Goal: Task Accomplishment & Management: Complete application form

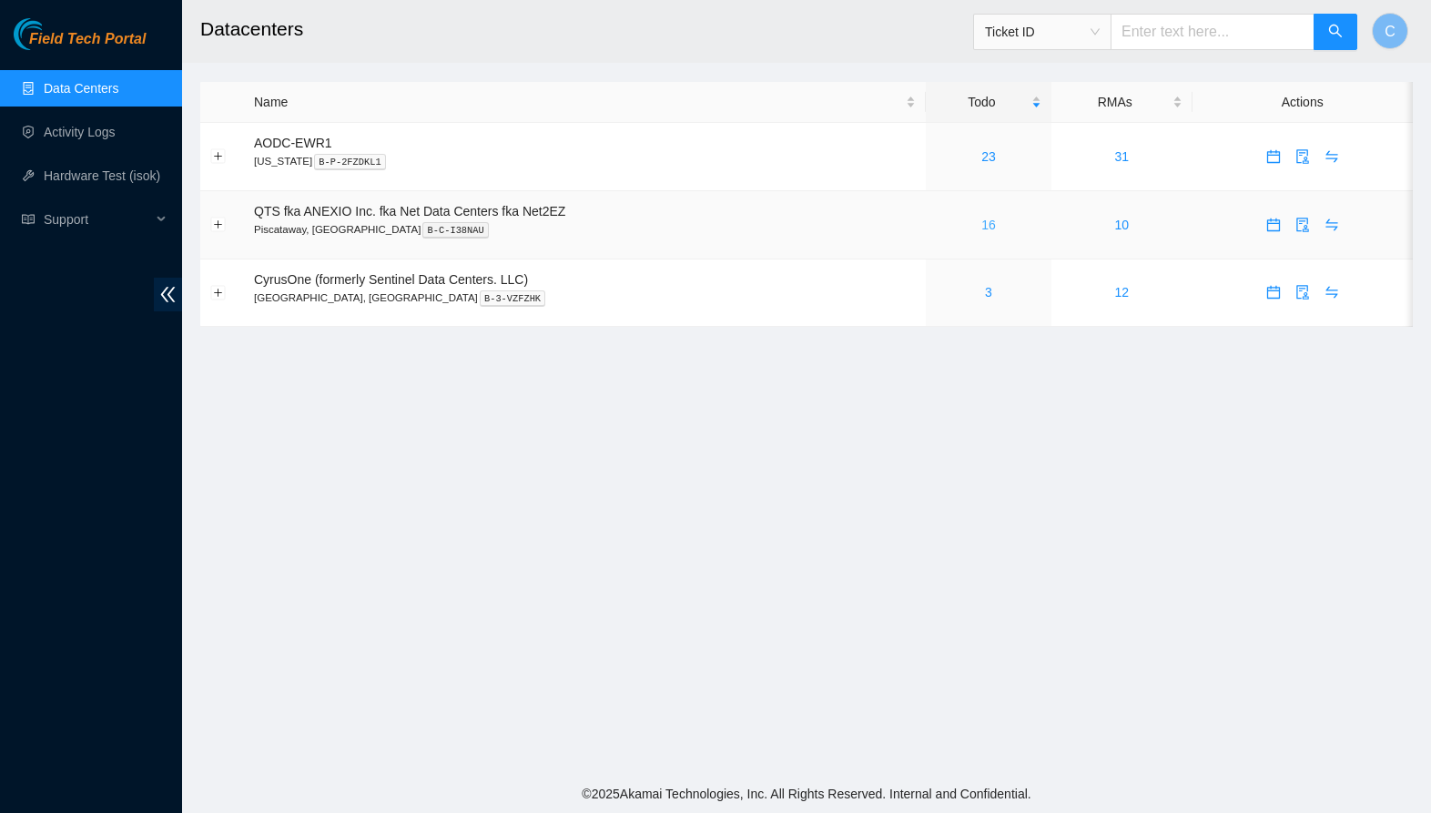
click at [996, 226] on link "16" at bounding box center [988, 225] width 15 height 15
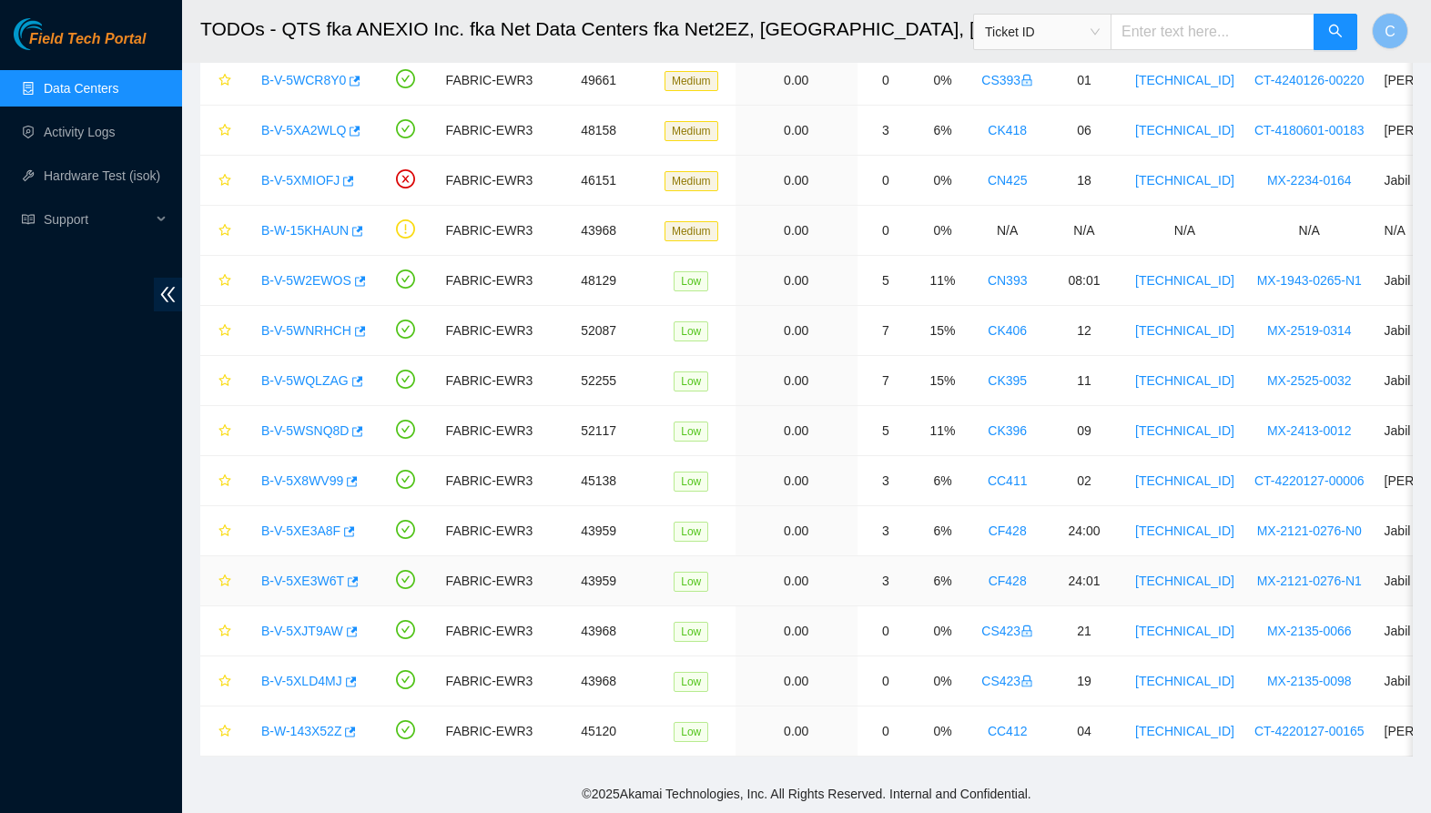
scroll to position [240, 0]
click at [286, 690] on div "B-V-5XLD4MJ" at bounding box center [309, 680] width 114 height 29
click at [288, 686] on link "B-V-5XLD4MJ" at bounding box center [301, 681] width 81 height 15
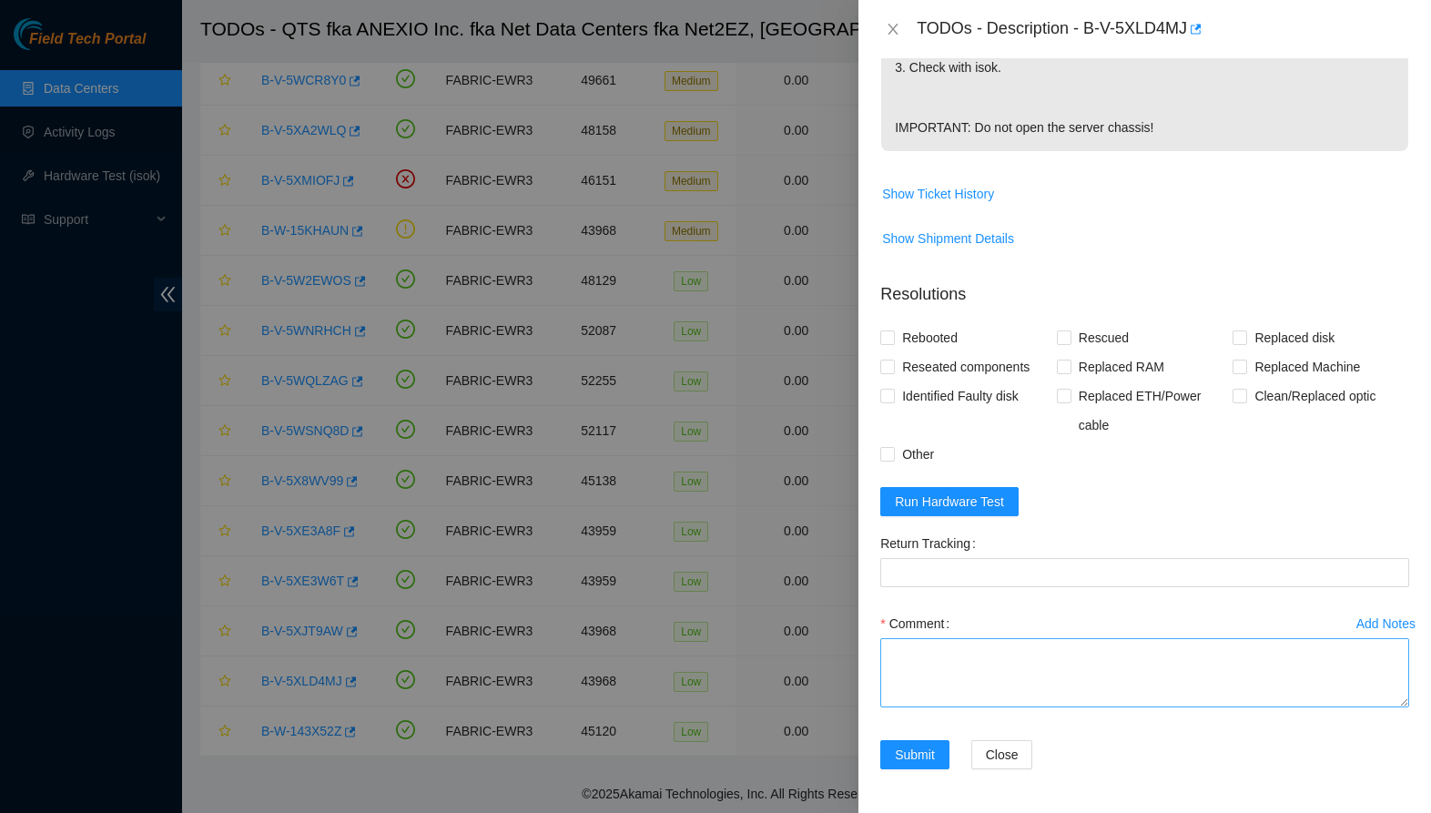
scroll to position [666, 0]
click at [990, 663] on textarea "Comment" at bounding box center [1144, 672] width 529 height 69
click at [1066, 652] on textarea "-Machines scheduled for deconn" at bounding box center [1144, 672] width 529 height 69
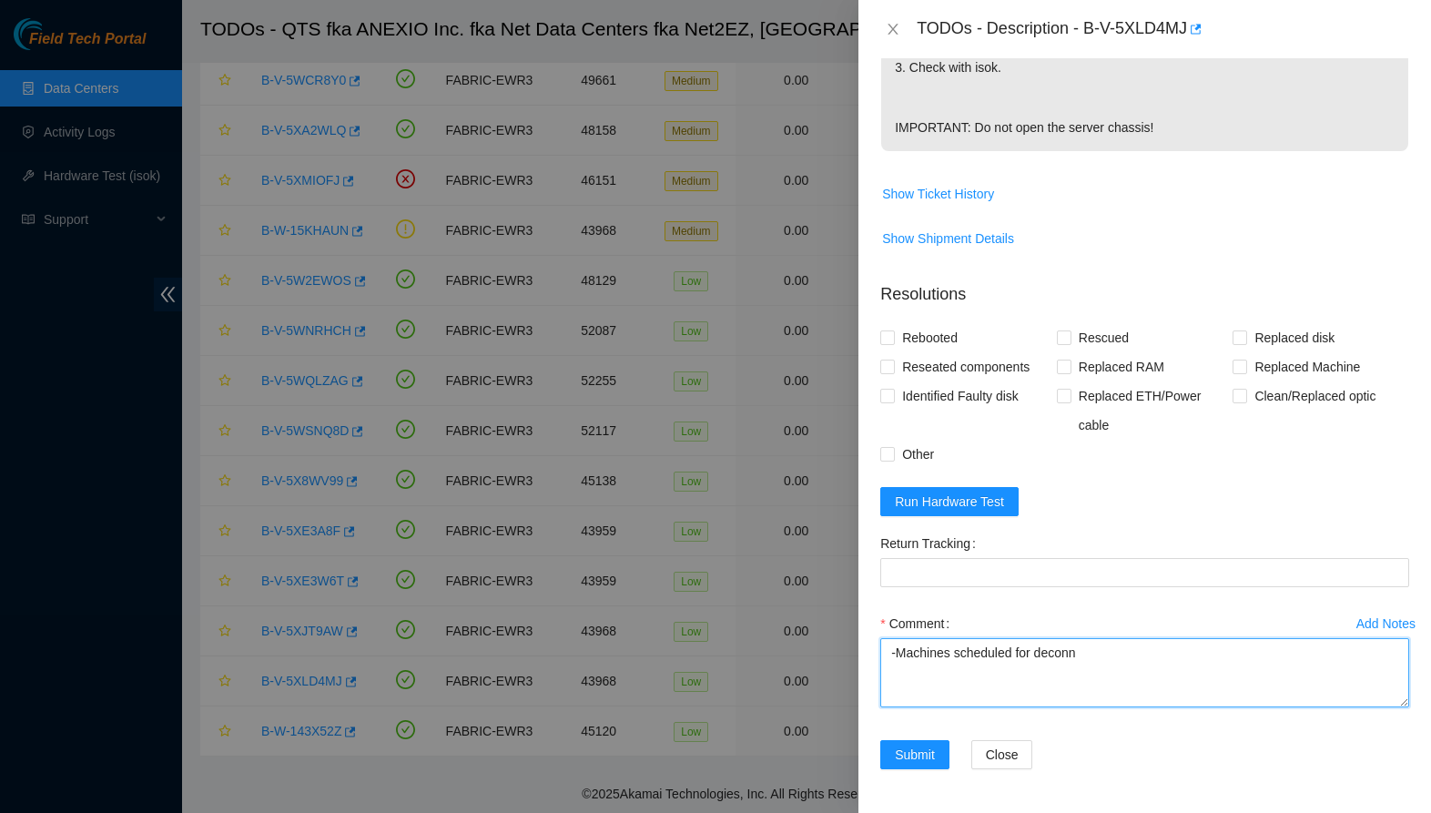
click at [1049, 654] on textarea "-Machines scheduled for deconn" at bounding box center [1144, 672] width 529 height 69
click at [1133, 656] on textarea "-Machines scheduled for power down and deconn" at bounding box center [1144, 672] width 529 height 69
click at [1132, 656] on textarea "-Machines scheduled for power down and deconn" at bounding box center [1144, 672] width 529 height 69
type textarea "-Machines scheduled for power down and deconn"
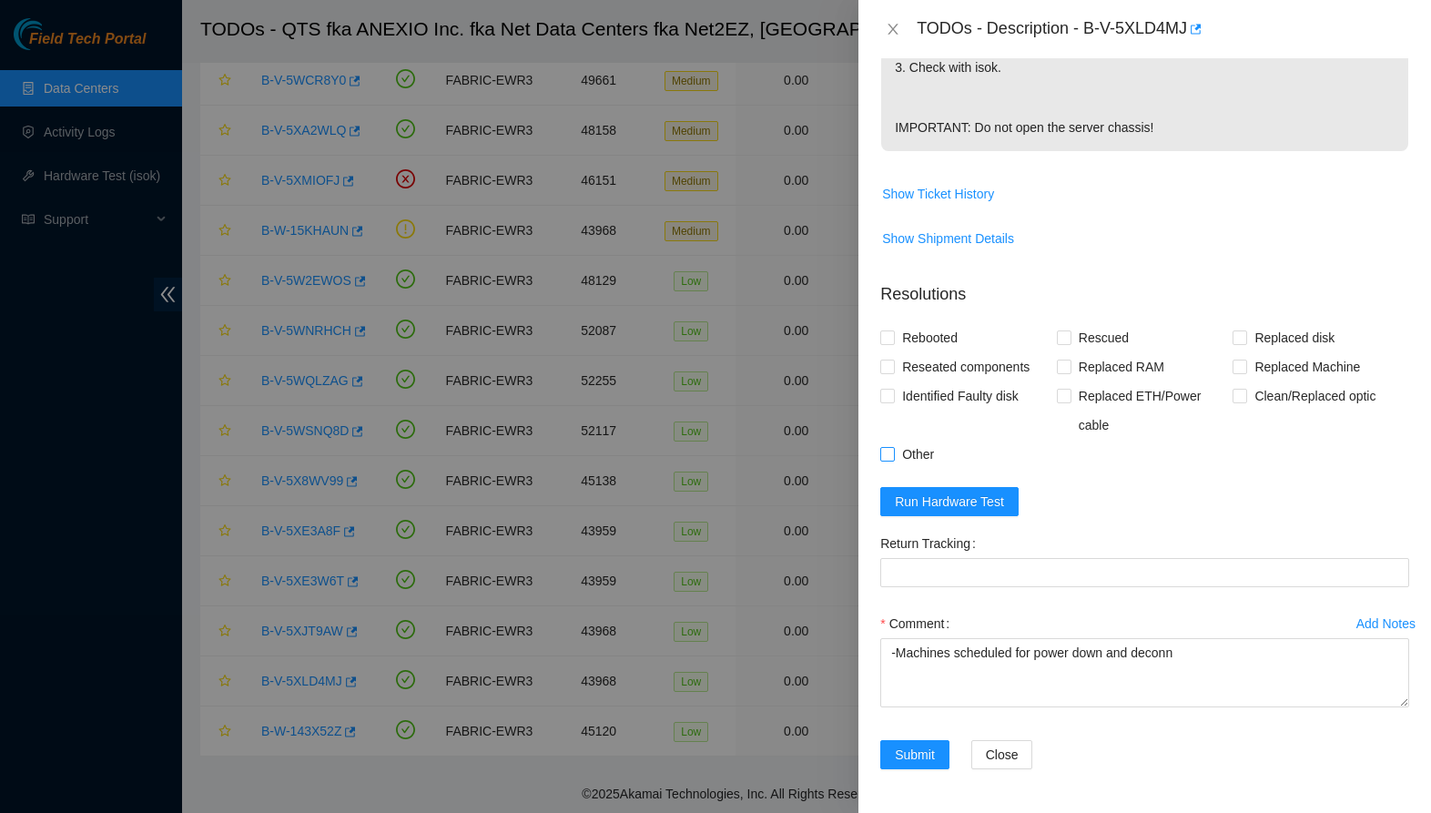
click at [910, 455] on span "Other" at bounding box center [918, 454] width 46 height 29
click at [893, 455] on input "Other" at bounding box center [886, 453] width 13 height 13
checkbox input "true"
click at [920, 747] on span "Submit" at bounding box center [915, 755] width 40 height 20
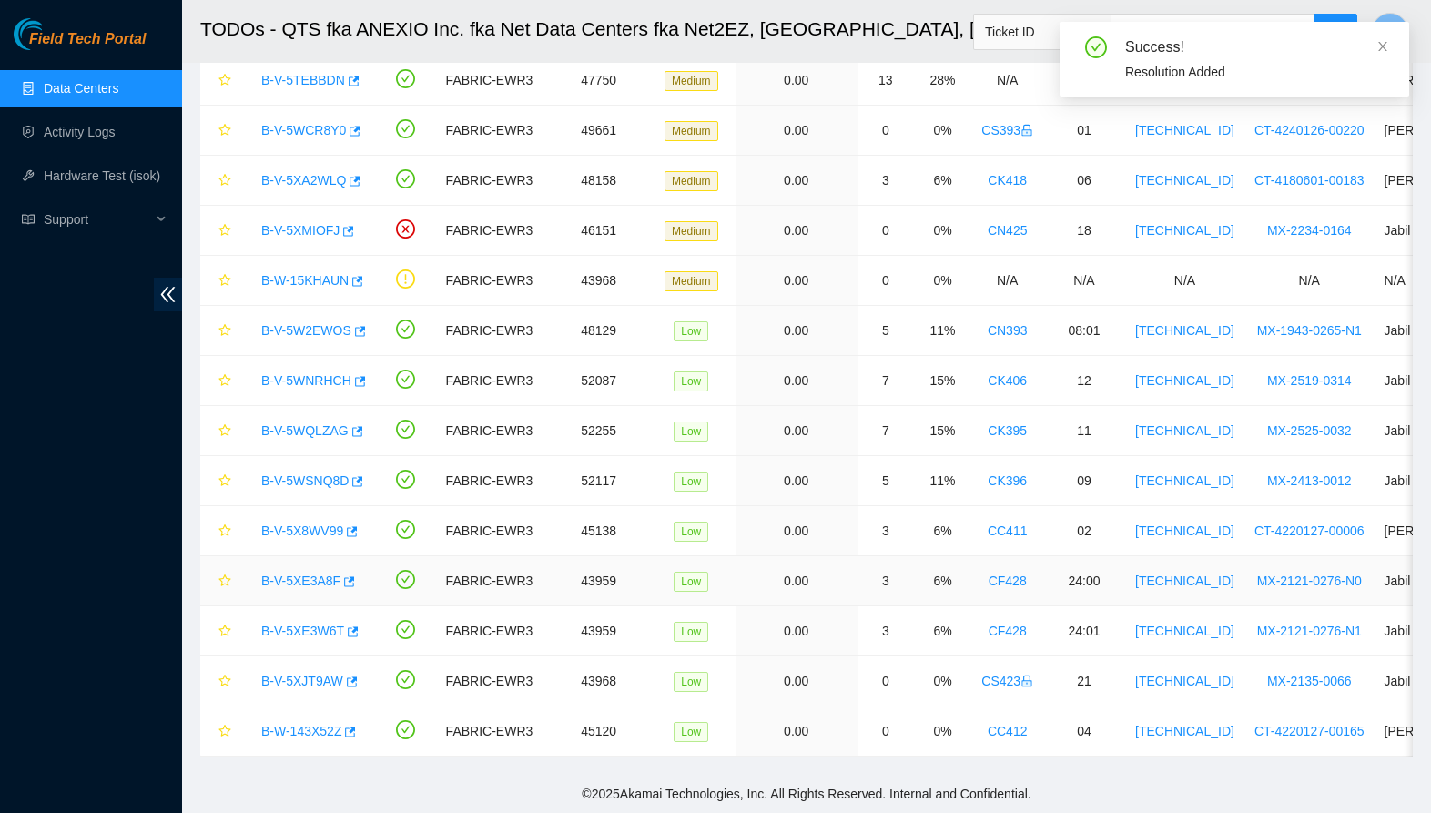
scroll to position [190, 0]
click at [306, 681] on link "B-V-5XJT9AW" at bounding box center [302, 681] width 82 height 15
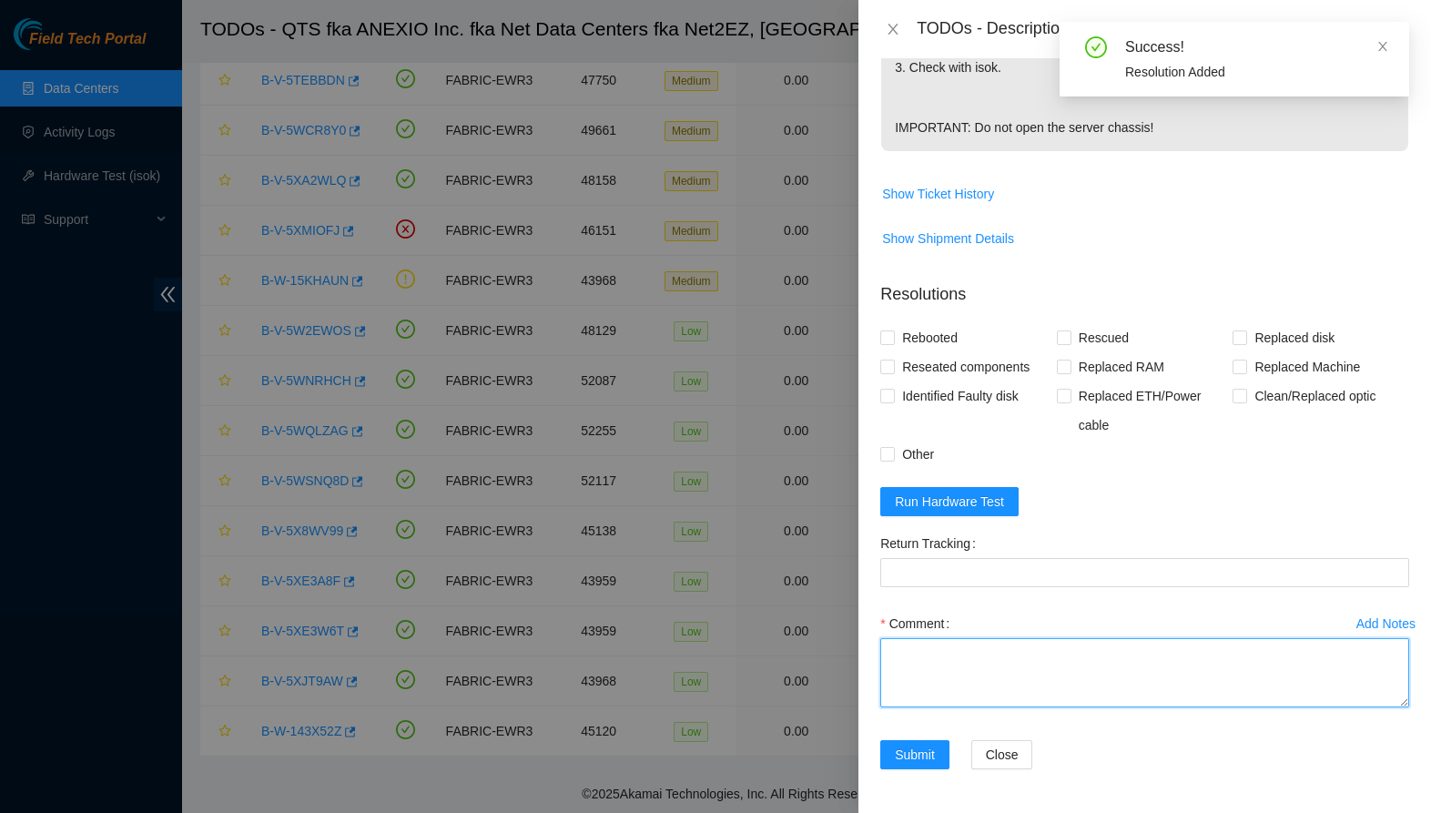
scroll to position [666, 0]
click at [1022, 669] on textarea "Comment" at bounding box center [1144, 672] width 529 height 69
paste textarea "-Machines scheduled for power down and deconn"
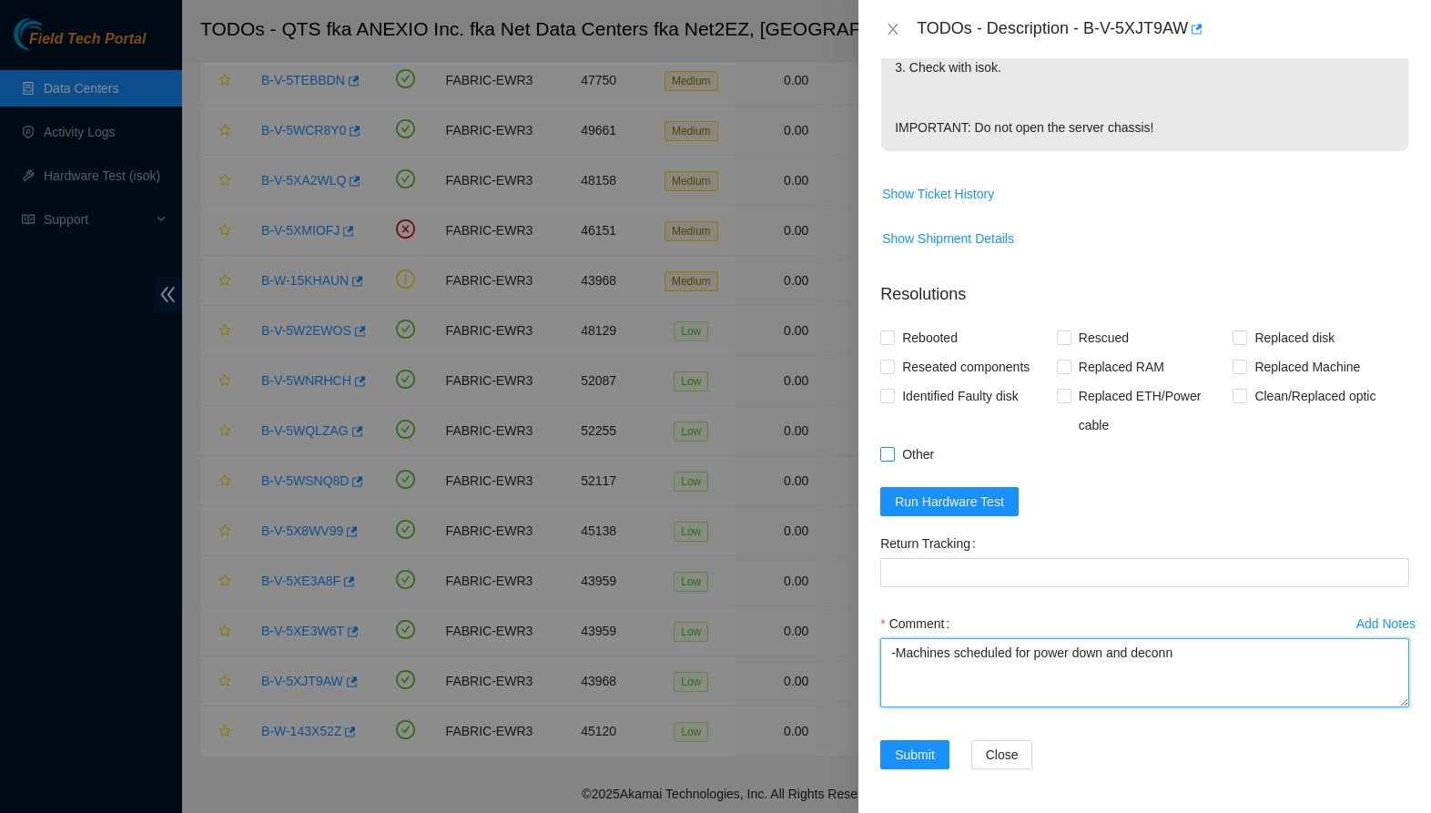
type textarea "-Machines scheduled for power down and deconn"
click at [896, 458] on span "Other" at bounding box center [918, 454] width 46 height 29
click at [893, 458] on input "Other" at bounding box center [886, 453] width 13 height 13
checkbox input "true"
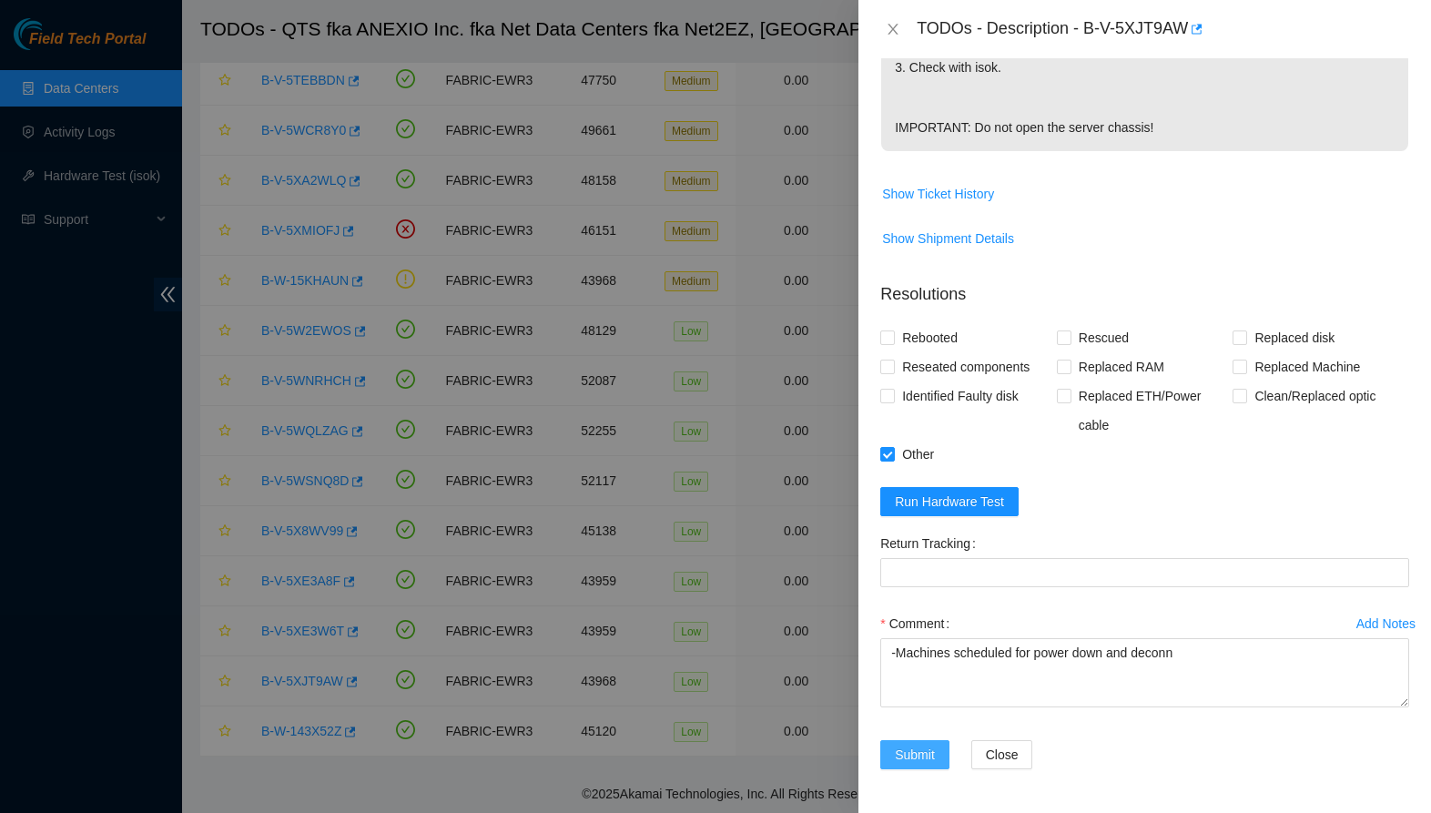
click at [906, 754] on span "Submit" at bounding box center [915, 755] width 40 height 20
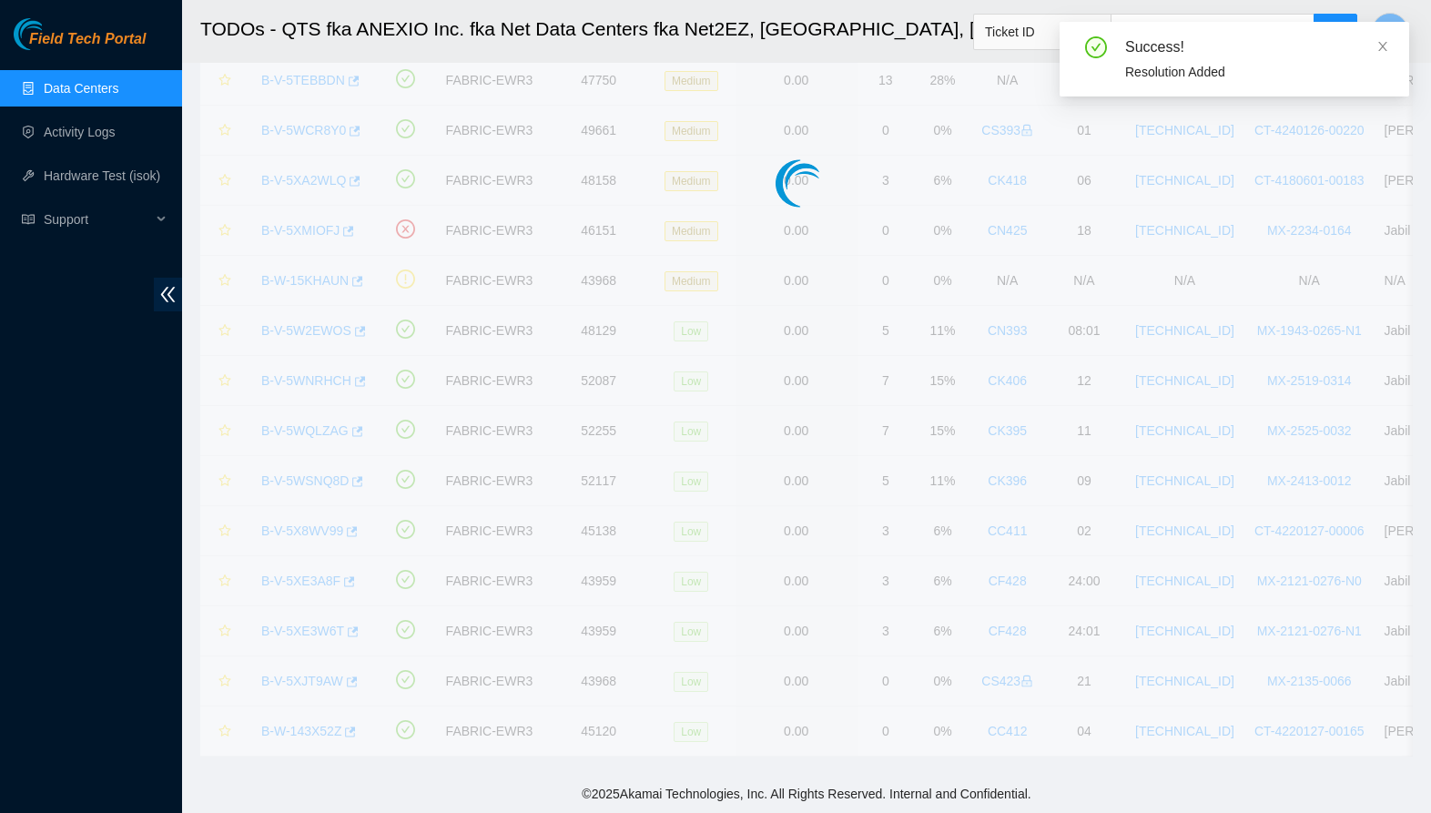
scroll to position [140, 0]
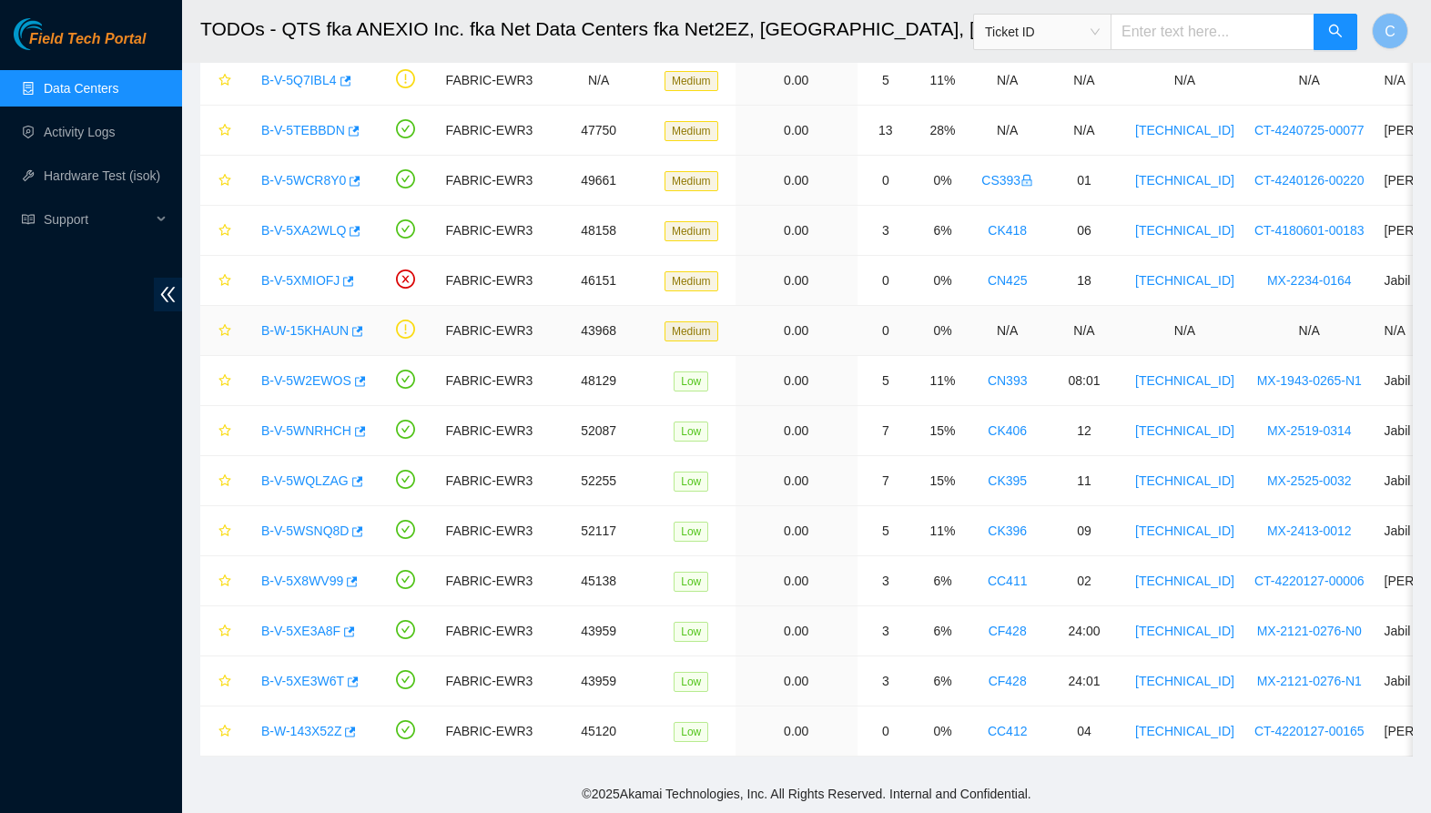
click at [296, 331] on link "B-W-15KHAUN" at bounding box center [304, 330] width 87 height 15
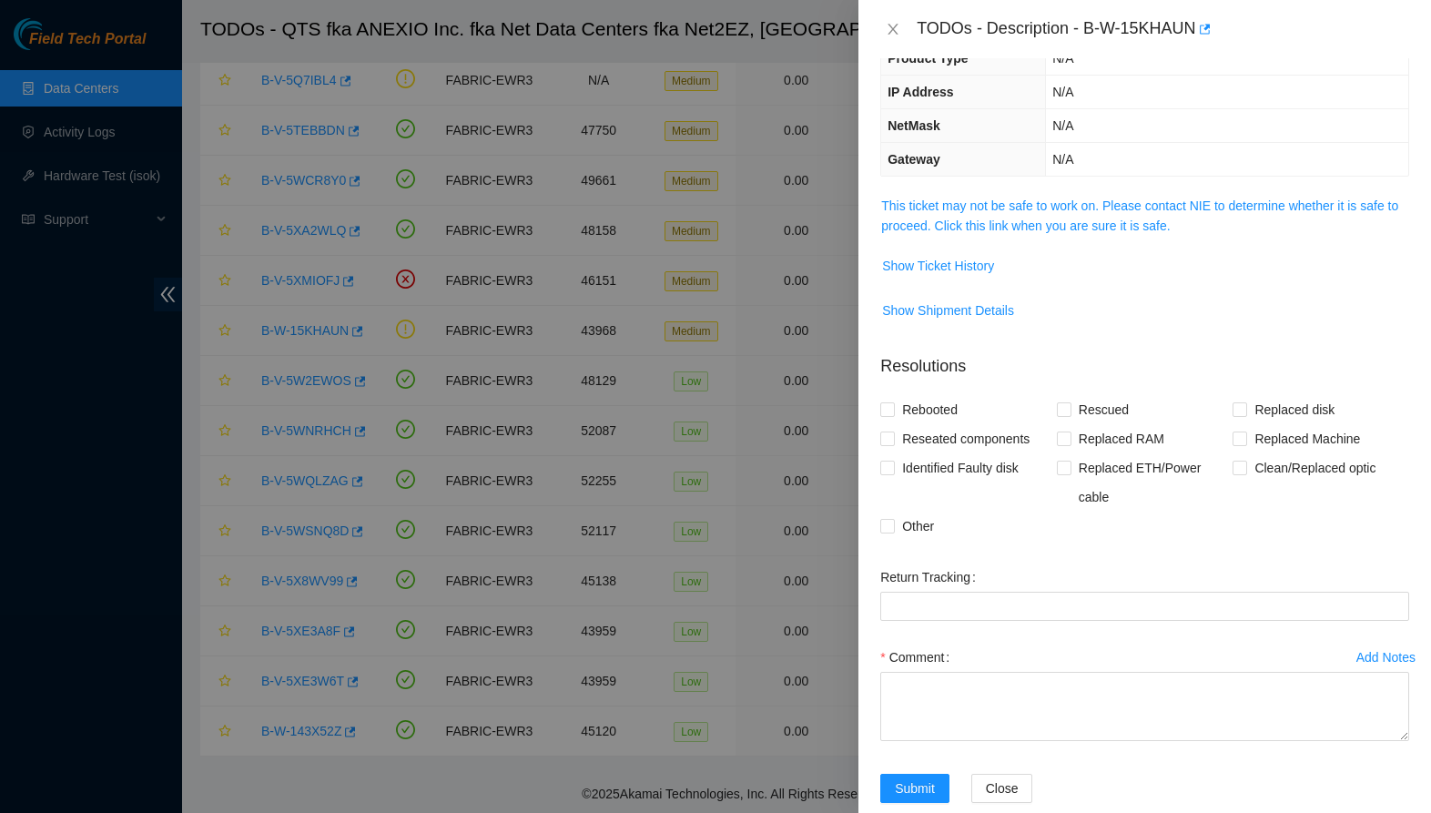
click at [990, 235] on span "This ticket may not be safe to work on. Please contact NIE to determine whether…" at bounding box center [1144, 216] width 527 height 40
click at [994, 227] on link "This ticket may not be safe to work on. Please contact NIE to determine whether…" at bounding box center [1139, 215] width 517 height 35
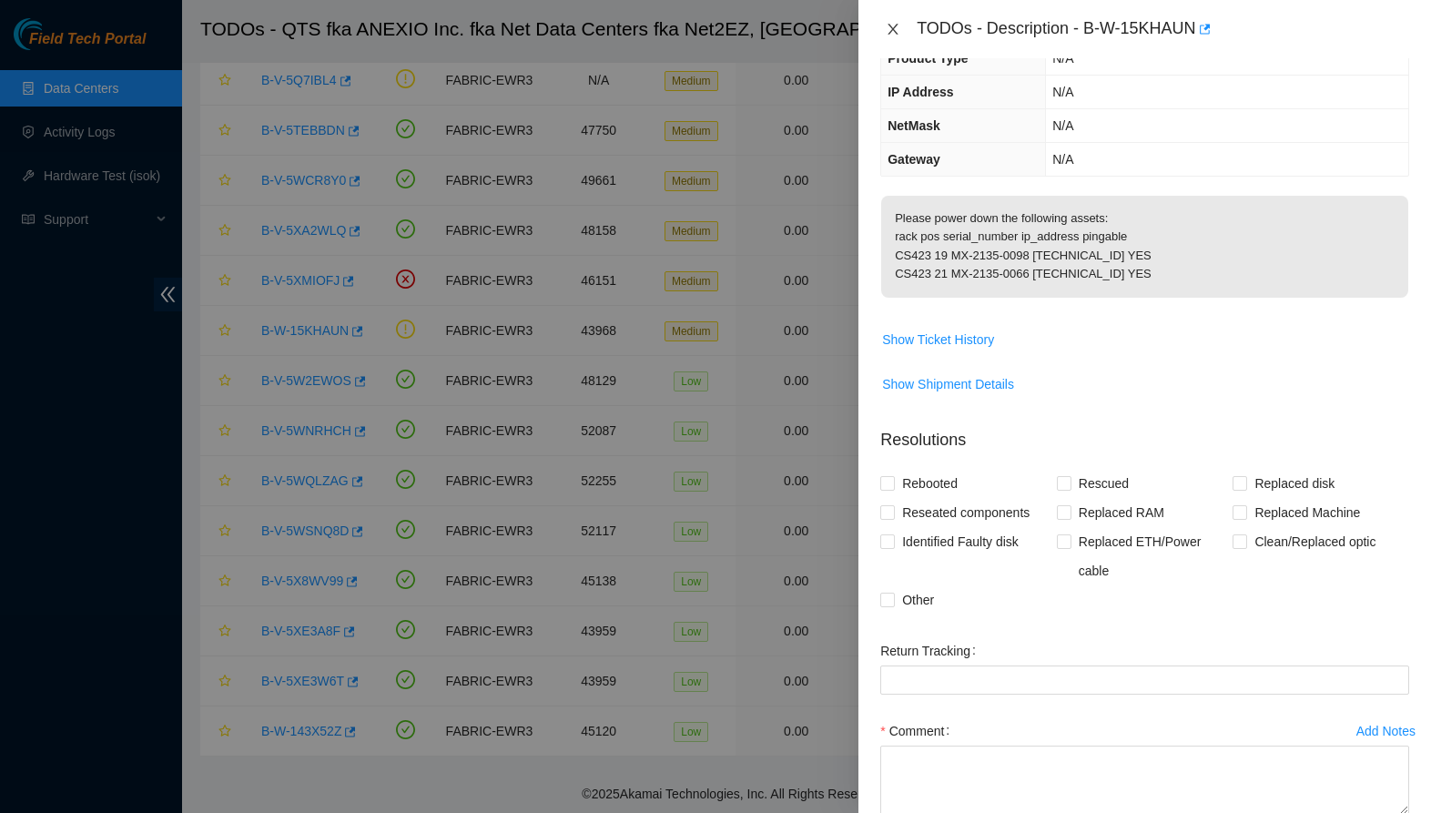
click at [889, 24] on icon "close" at bounding box center [894, 29] width 10 height 11
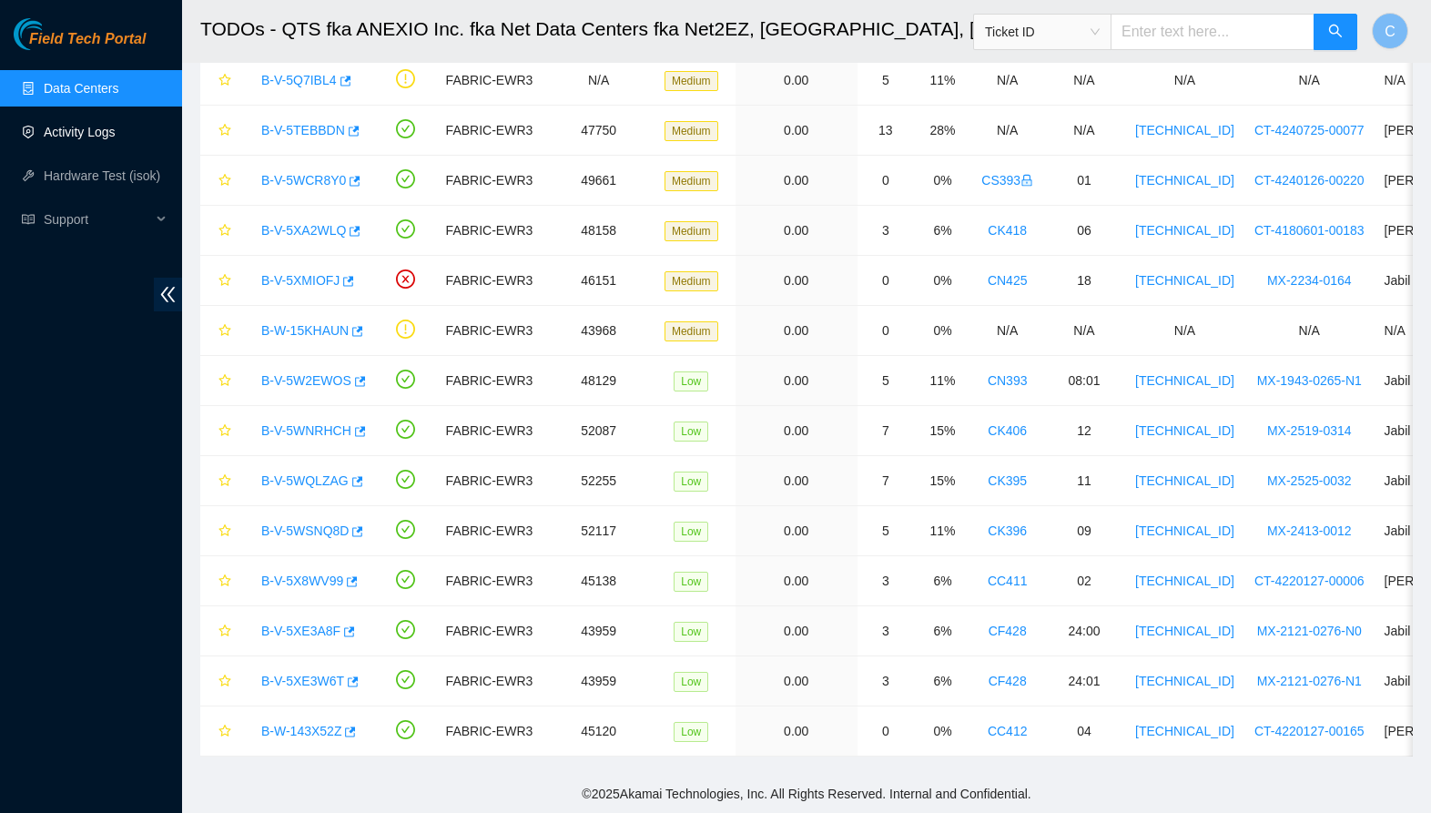
click at [63, 139] on link "Activity Logs" at bounding box center [80, 132] width 72 height 15
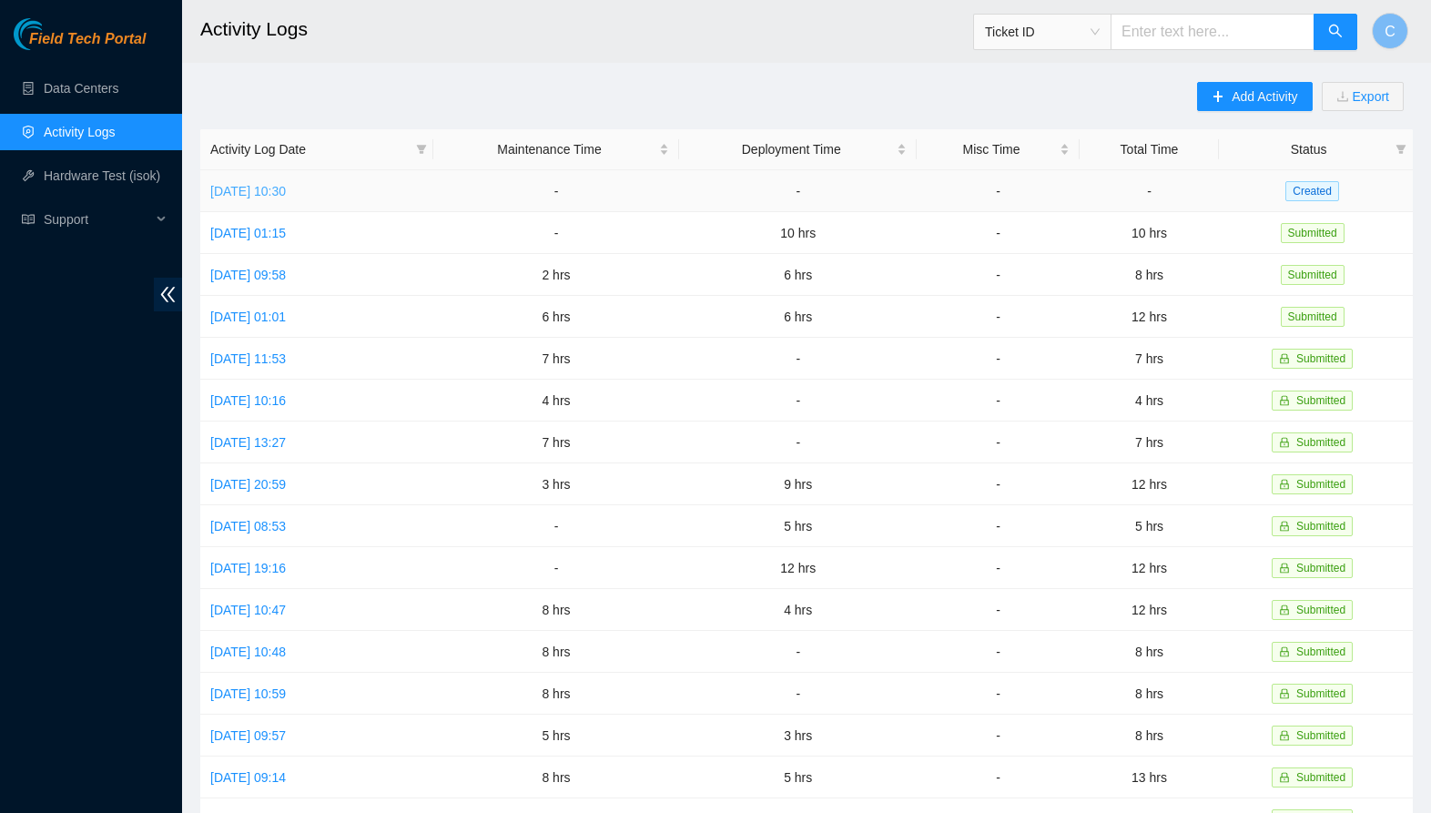
click at [286, 188] on link "[DATE] 10:30" at bounding box center [248, 191] width 76 height 15
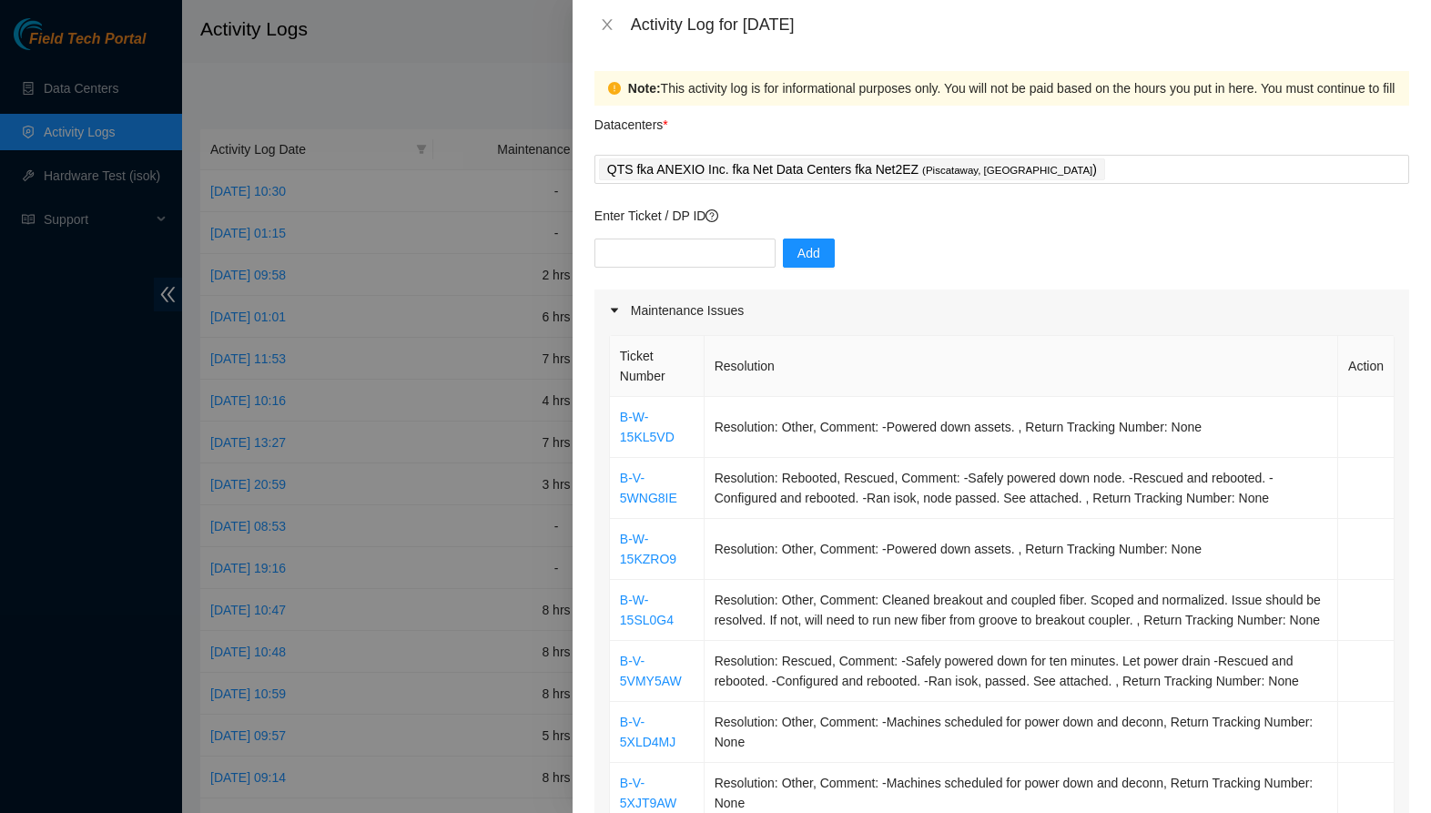
click at [617, 35] on div "Activity Log for [DATE]" at bounding box center [1002, 24] width 859 height 49
click at [611, 29] on icon "close" at bounding box center [607, 24] width 10 height 11
